Goal: Transaction & Acquisition: Purchase product/service

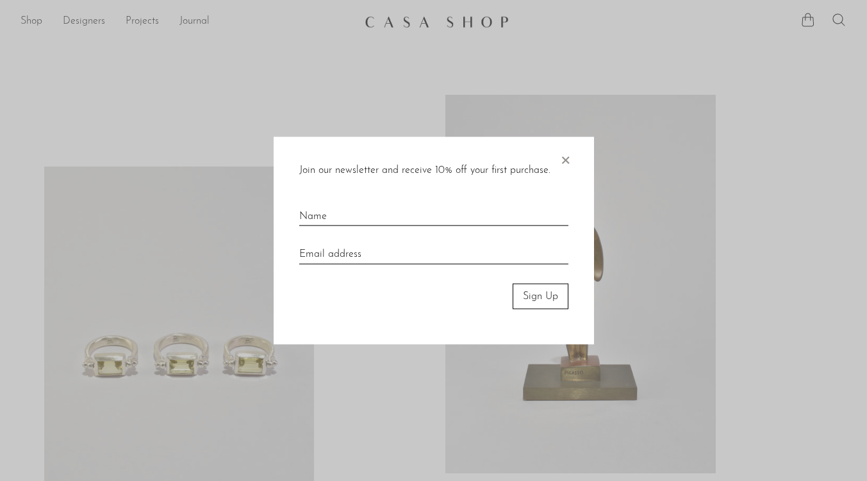
click at [565, 159] on span "×" at bounding box center [564, 156] width 13 height 41
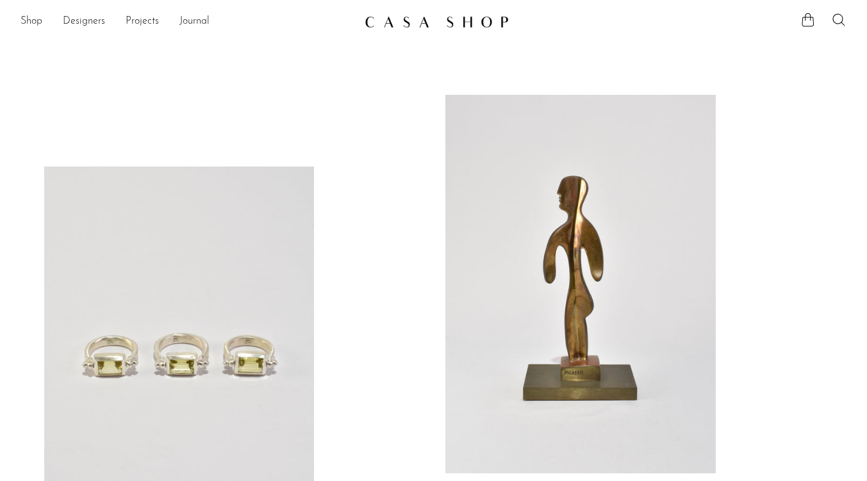
click at [37, 22] on link "Shop" at bounding box center [31, 21] width 22 height 17
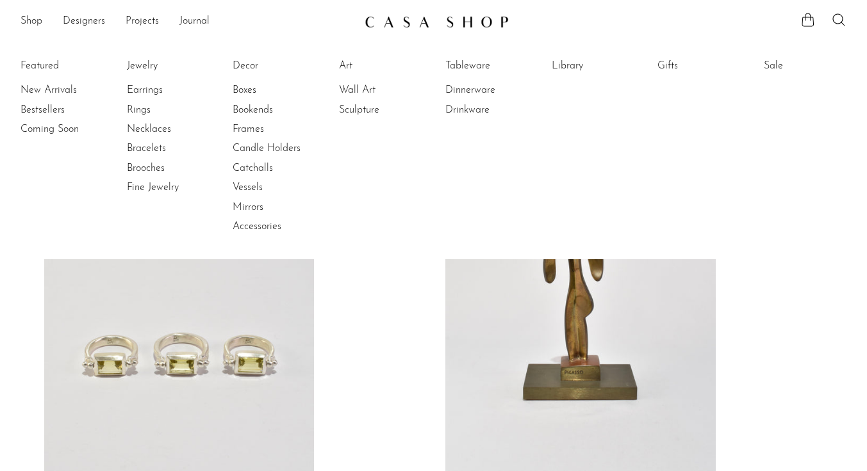
click at [788, 67] on link "Sale" at bounding box center [811, 66] width 96 height 14
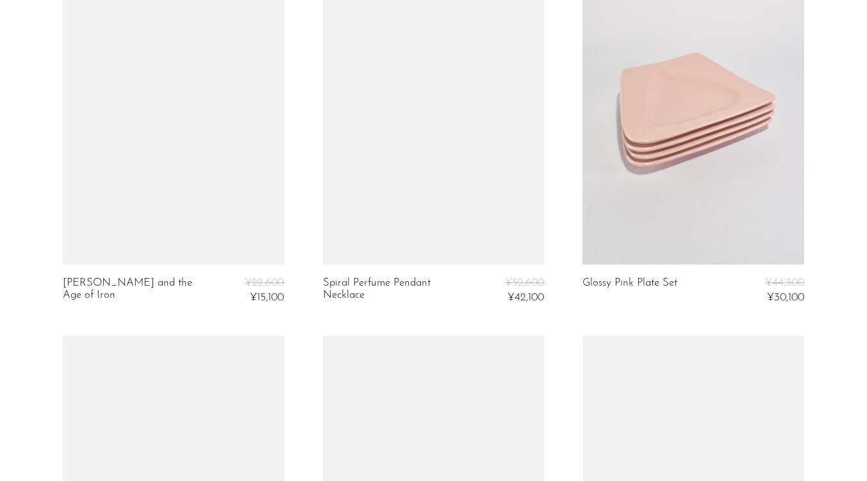
scroll to position [925, 0]
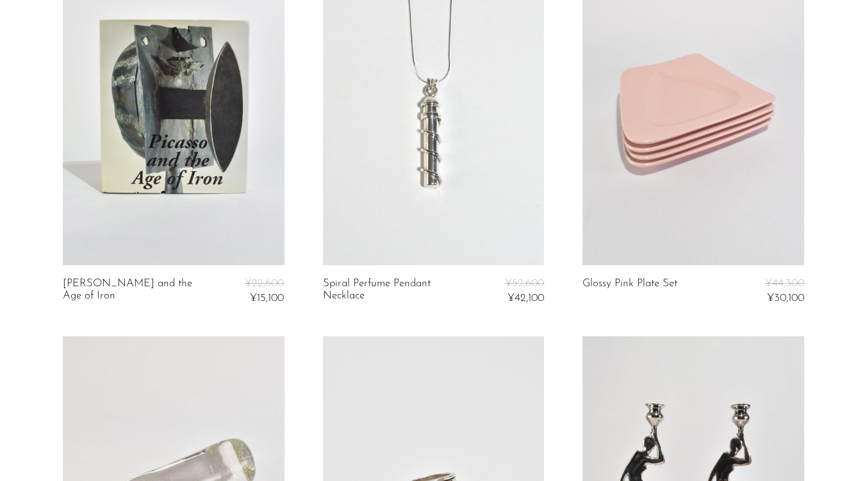
click at [439, 168] on link at bounding box center [434, 110] width 222 height 310
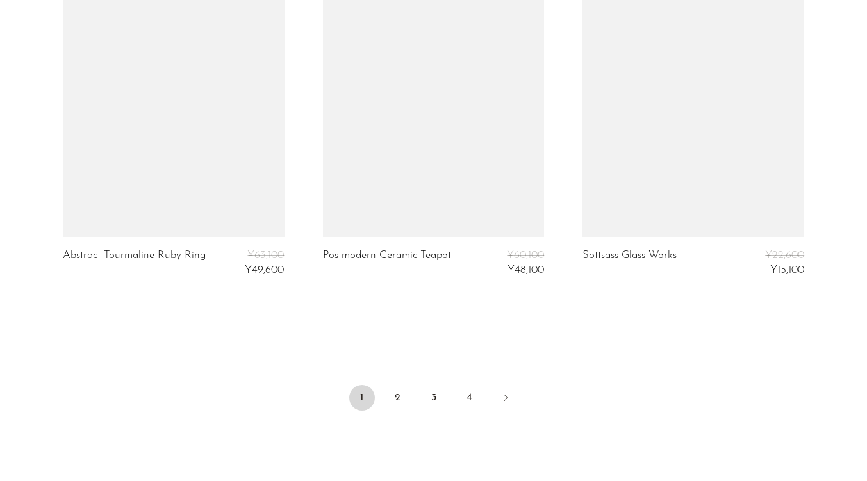
scroll to position [4386, 0]
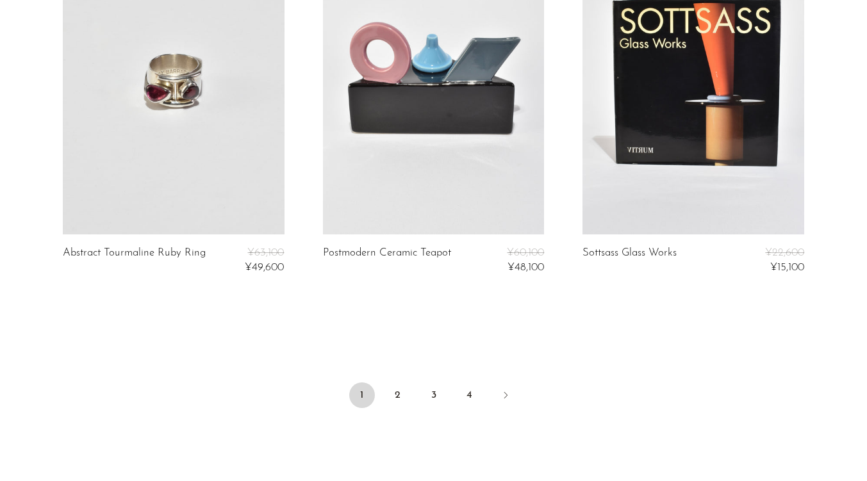
click at [390, 394] on link "2" at bounding box center [398, 395] width 26 height 26
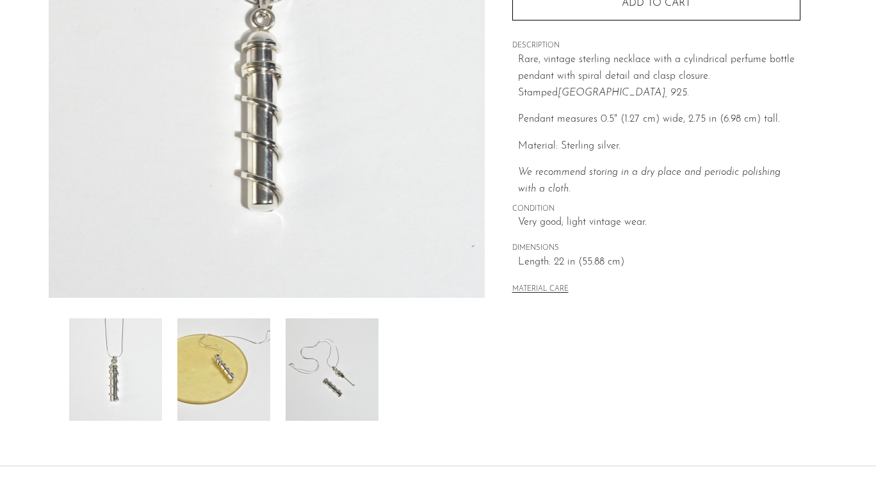
scroll to position [252, 0]
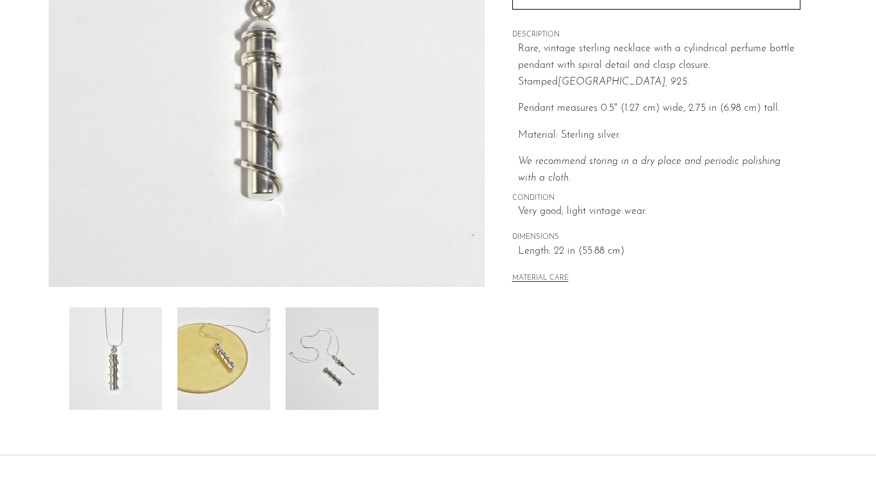
click at [334, 359] on img at bounding box center [332, 358] width 93 height 102
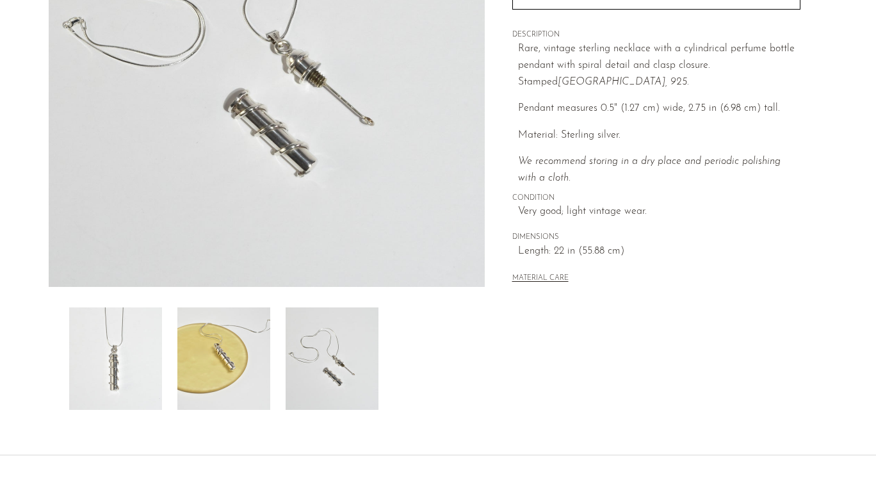
click at [334, 359] on img at bounding box center [332, 358] width 93 height 102
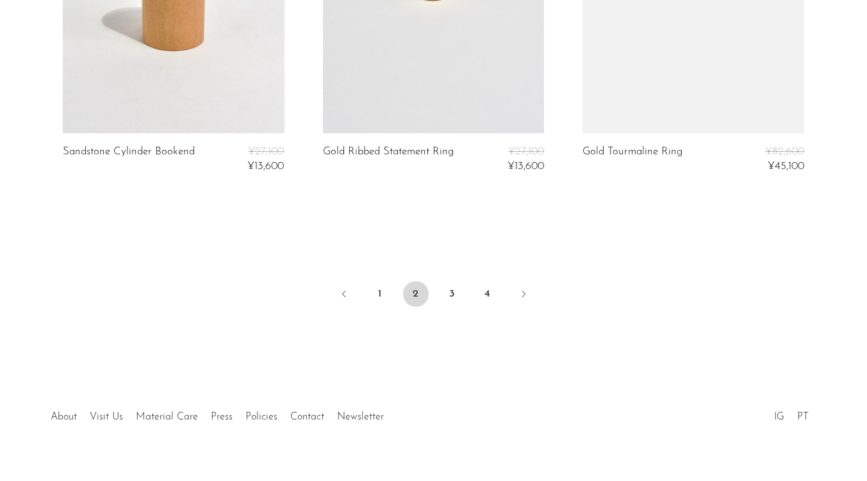
scroll to position [4487, 0]
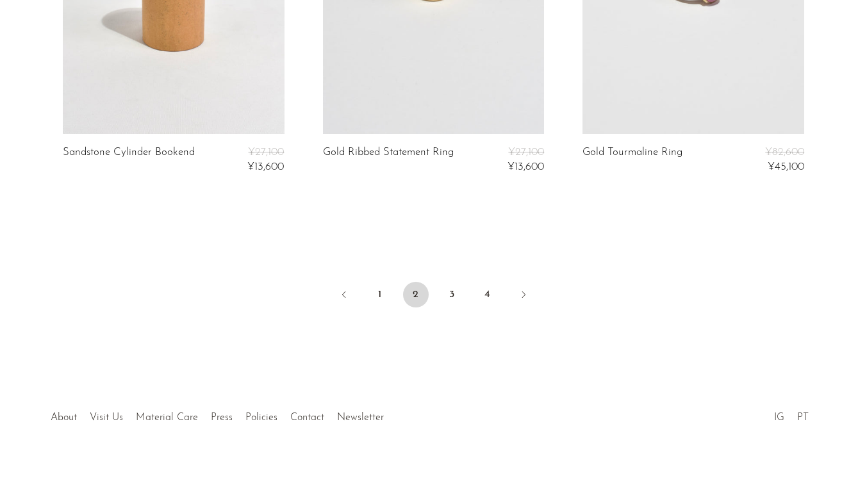
click at [446, 291] on link "3" at bounding box center [452, 295] width 26 height 26
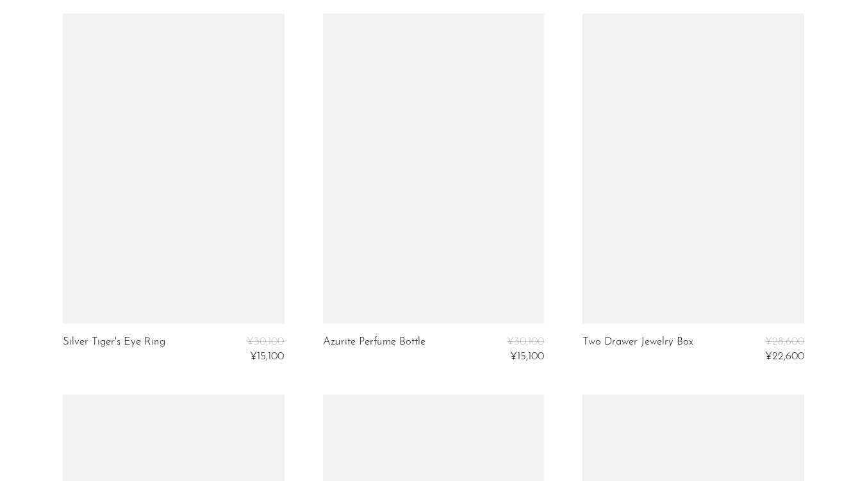
scroll to position [3925, 0]
